Goal: Task Accomplishment & Management: Manage account settings

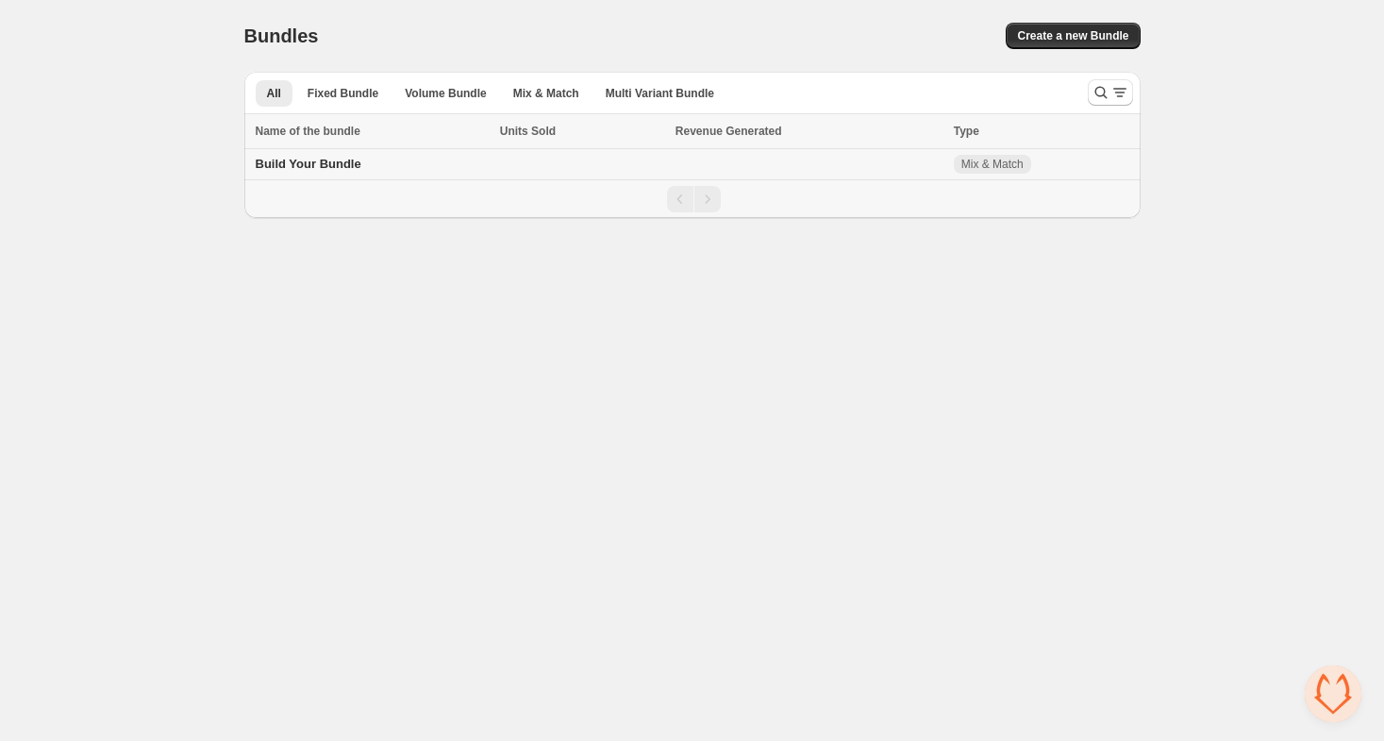
click at [516, 169] on td at bounding box center [581, 164] width 175 height 31
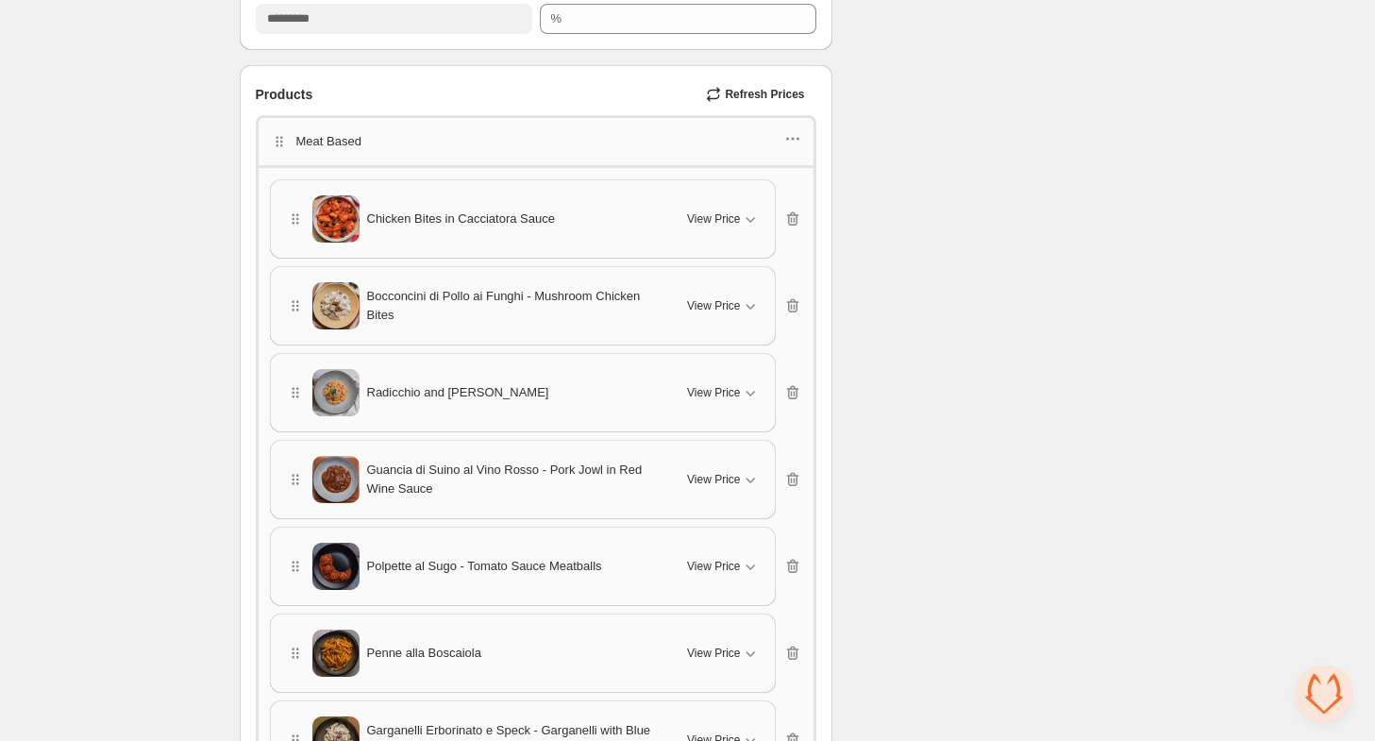
scroll to position [660, 0]
click at [793, 303] on icon "button" at bounding box center [792, 308] width 19 height 19
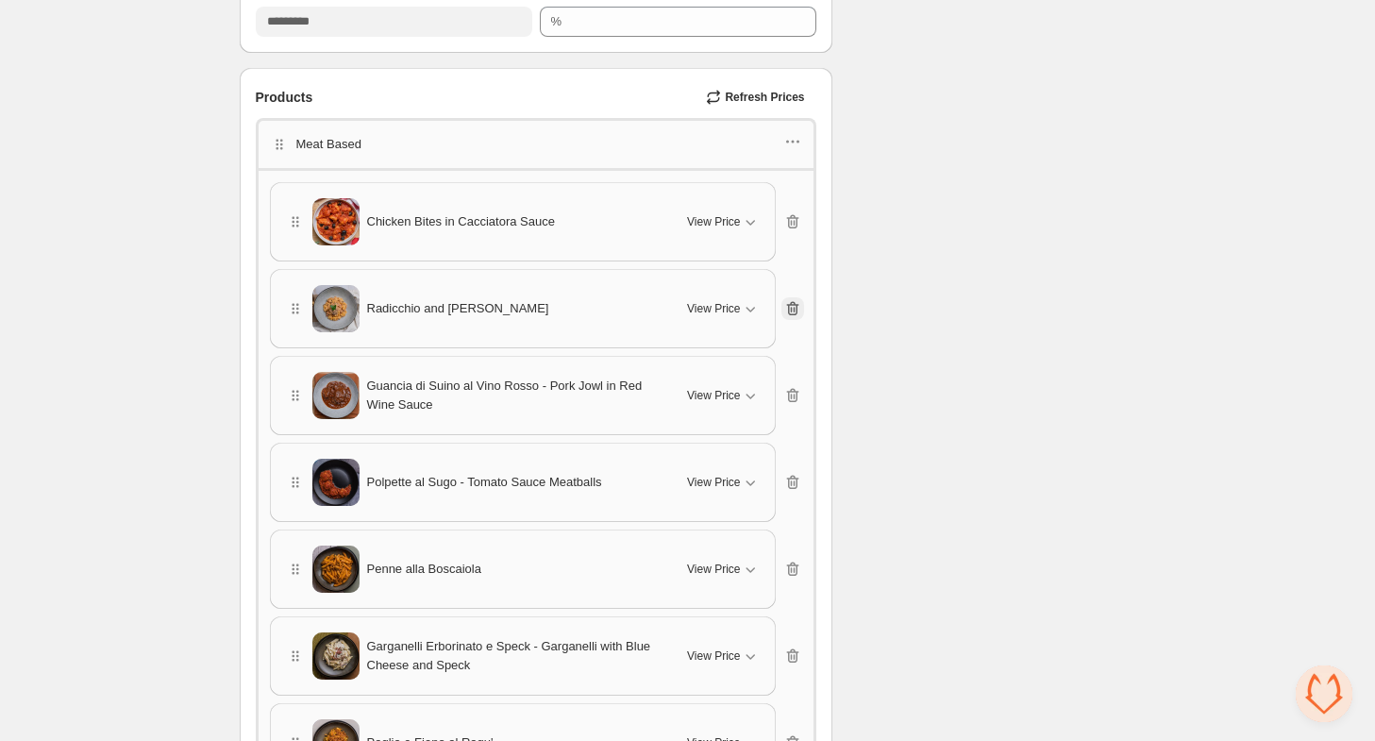
click at [793, 303] on icon "button" at bounding box center [792, 308] width 19 height 19
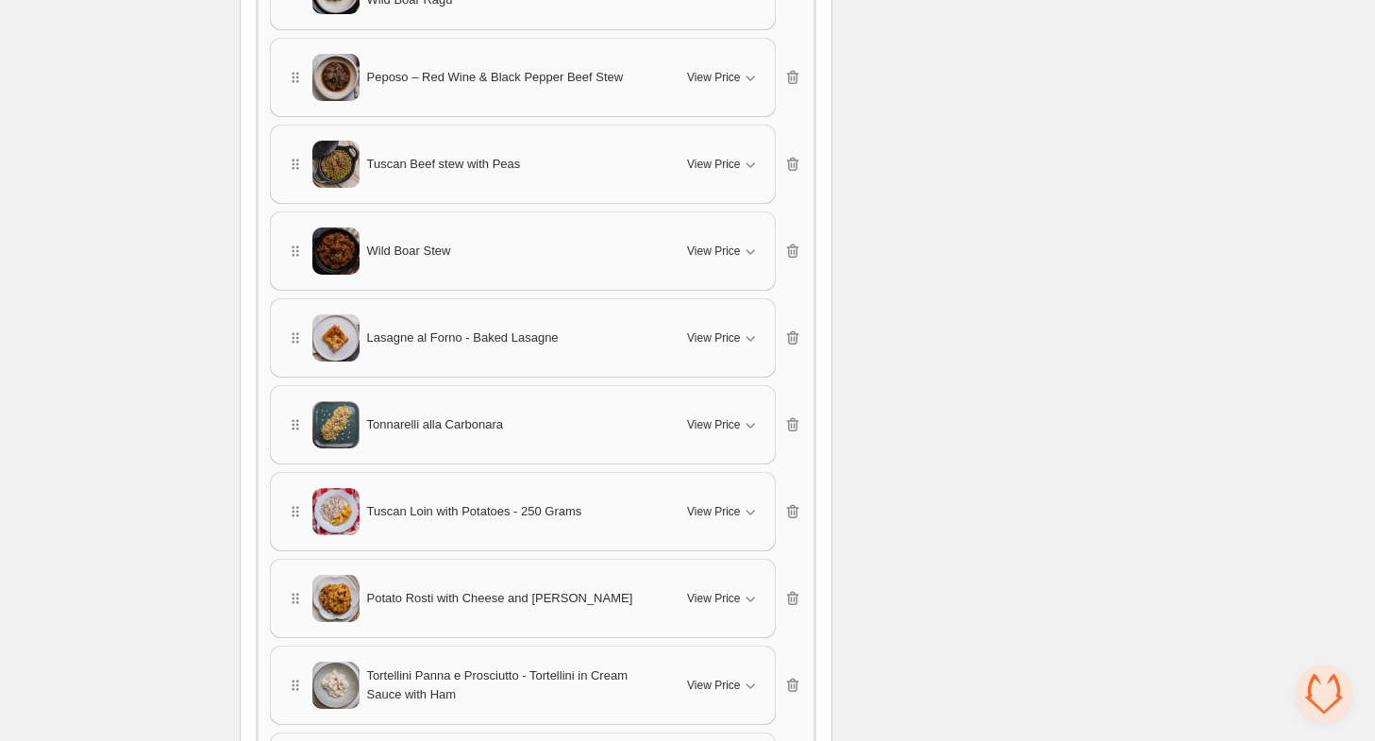
scroll to position [1415, 0]
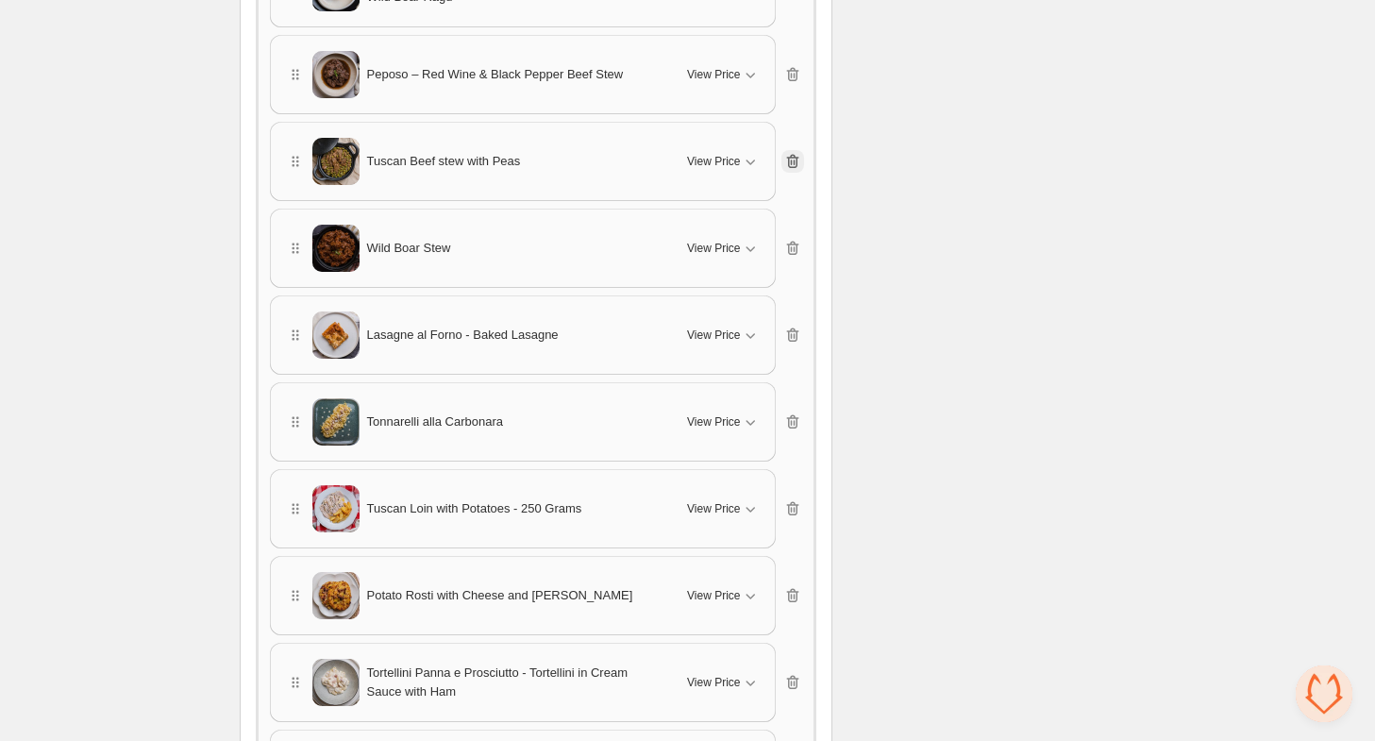
click at [792, 159] on icon "button" at bounding box center [791, 162] width 2 height 6
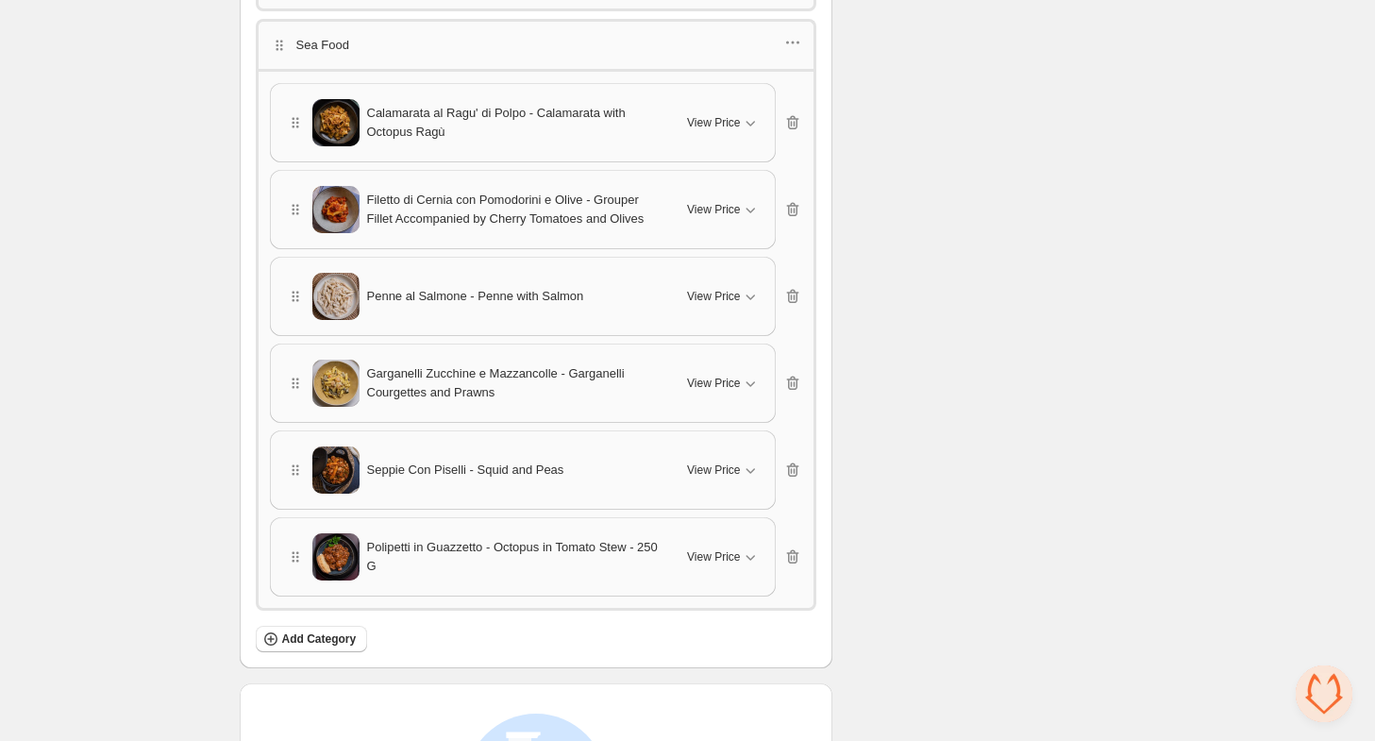
scroll to position [2925, 0]
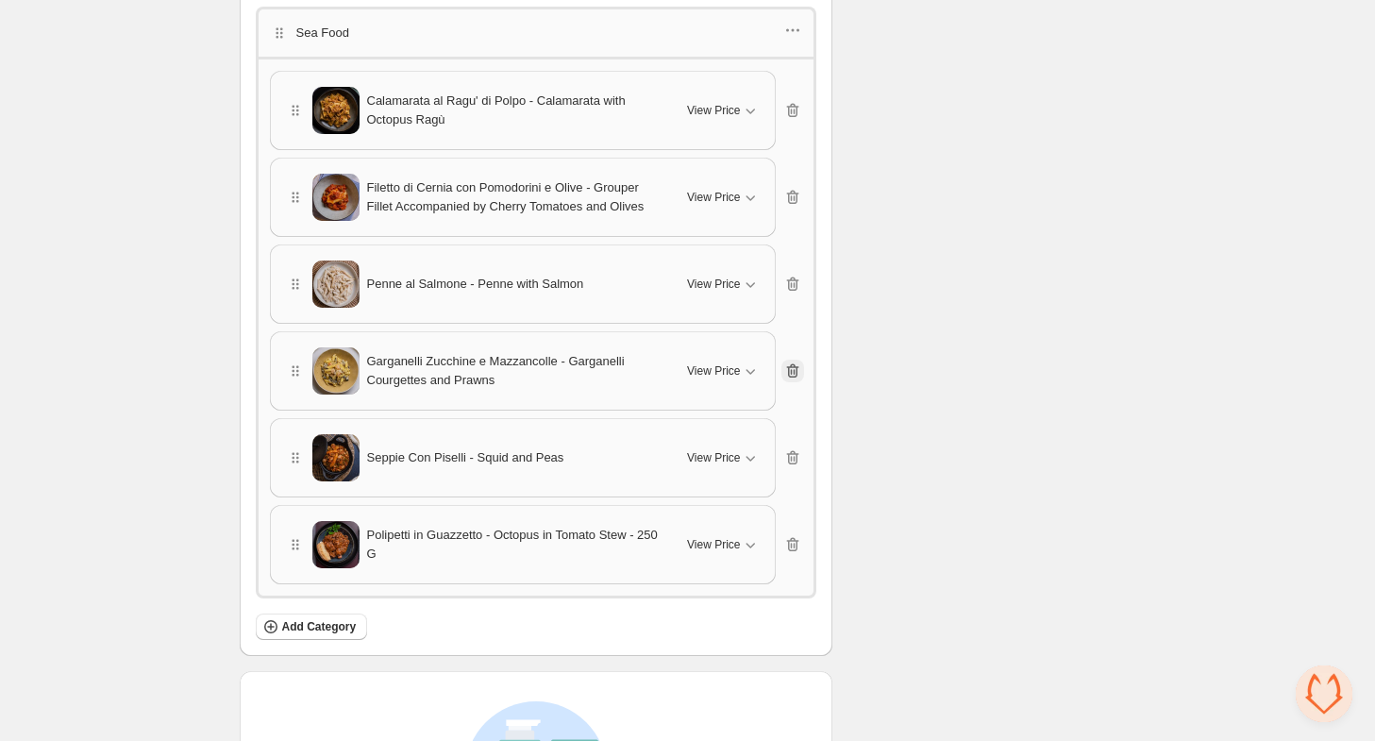
click at [793, 361] on icon "button" at bounding box center [792, 370] width 19 height 19
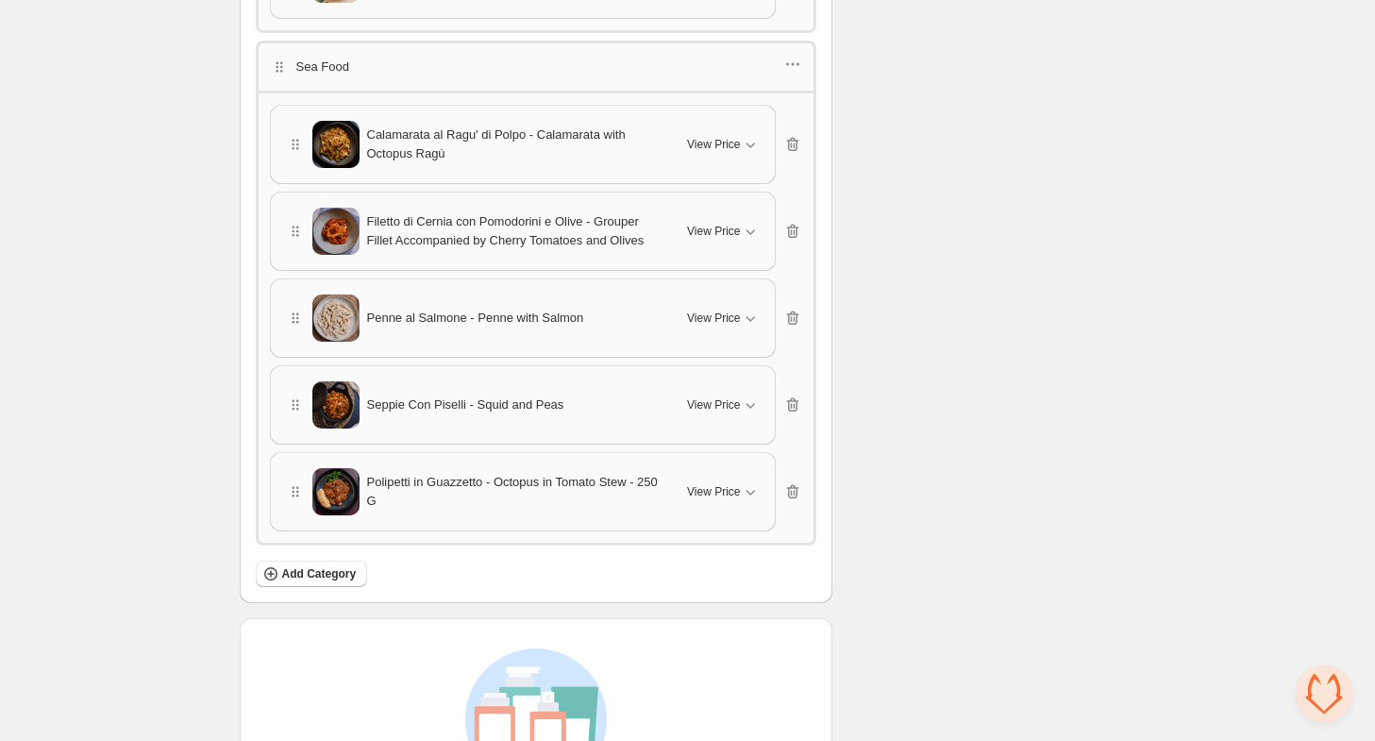
scroll to position [2736, 0]
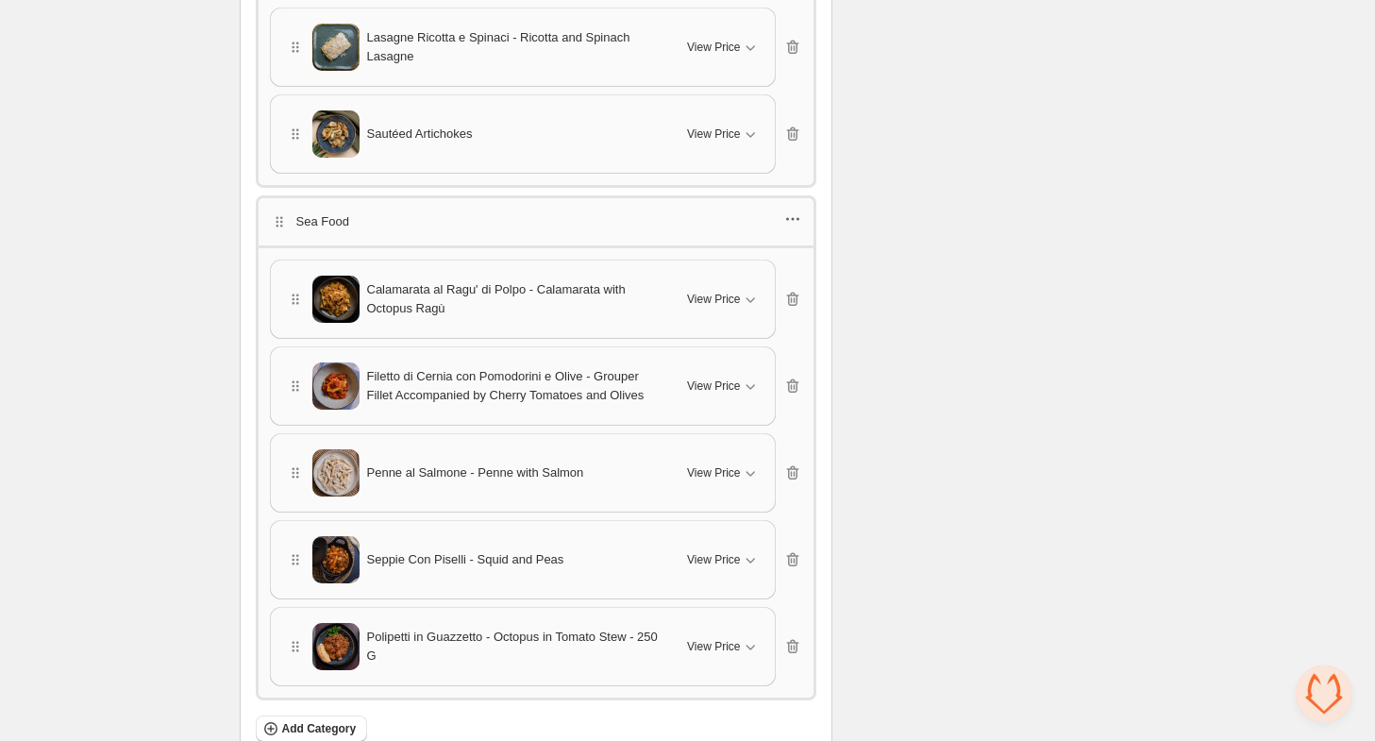
click at [793, 209] on icon "button" at bounding box center [792, 218] width 19 height 19
click at [798, 271] on span "Edit products" at bounding box center [806, 276] width 102 height 19
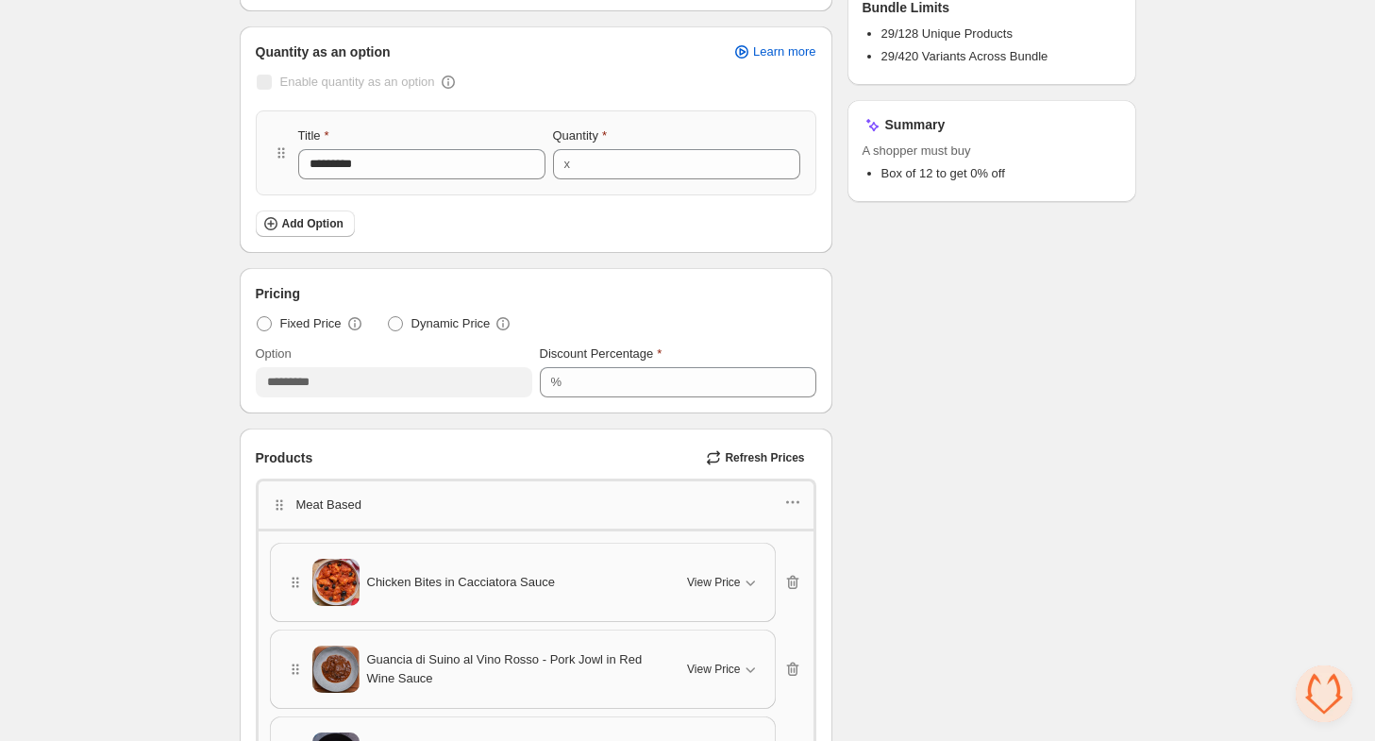
scroll to position [0, 0]
